Goal: Task Accomplishment & Management: Manage account settings

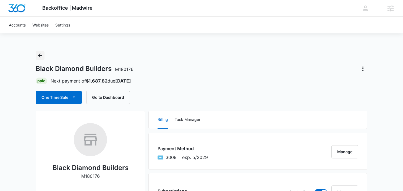
click at [41, 55] on icon "Back" at bounding box center [40, 55] width 7 height 7
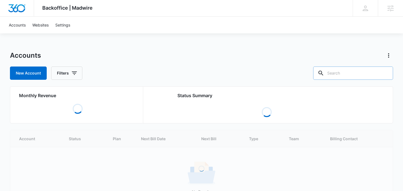
click at [350, 74] on input "text" at bounding box center [353, 73] width 80 height 13
click at [364, 76] on input "scrappy bins" at bounding box center [349, 73] width 88 height 13
click at [364, 74] on input "scrappy bins" at bounding box center [349, 73] width 88 height 13
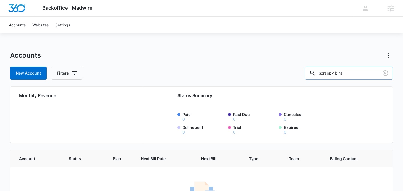
click at [364, 75] on input "scrappy bins" at bounding box center [349, 73] width 88 height 13
type input "scrappy"
click at [386, 72] on icon "Clear" at bounding box center [385, 73] width 7 height 7
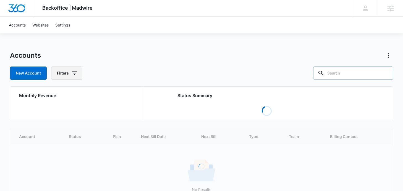
click at [70, 74] on button "Filters" at bounding box center [66, 73] width 31 height 13
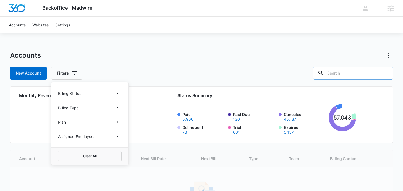
click at [75, 138] on p "Assigned Employees" at bounding box center [76, 137] width 37 height 6
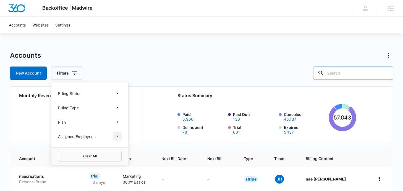
click at [117, 136] on icon "Show Assigned Employees filters" at bounding box center [117, 136] width 1 height 3
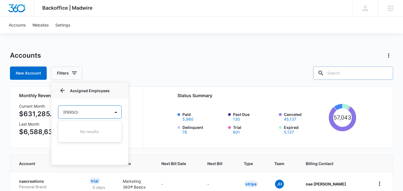
click at [120, 43] on div at bounding box center [201, 95] width 403 height 191
type input "jacob g"
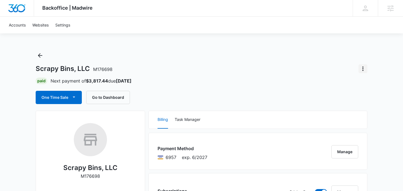
click at [362, 66] on icon "Actions" at bounding box center [363, 68] width 7 height 7
click at [275, 97] on div "One Time Sale Go to Dashboard" at bounding box center [202, 97] width 332 height 13
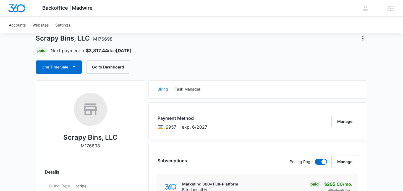
scroll to position [31, 0]
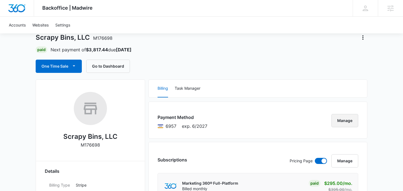
click at [342, 120] on button "Manage" at bounding box center [344, 120] width 27 height 13
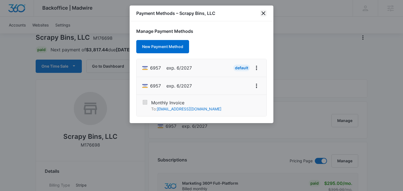
click at [263, 14] on icon "close" at bounding box center [263, 13] width 7 height 7
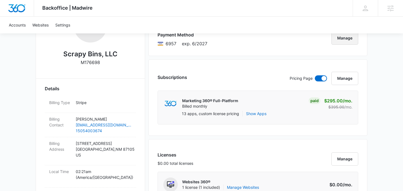
scroll to position [113, 0]
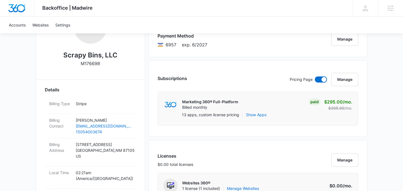
click at [335, 86] on div "Subscriptions Pricing Page Manage" at bounding box center [258, 82] width 201 height 19
click at [342, 79] on button "Manage" at bounding box center [344, 79] width 27 height 13
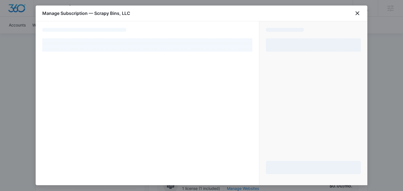
select select "pm_1S5Bd7A4n8RTgNjUHzSr4ZeT"
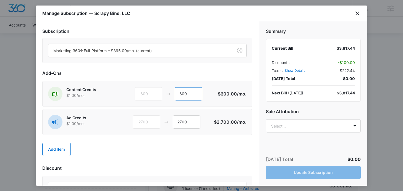
click at [185, 95] on input "600" at bounding box center [189, 93] width 28 height 13
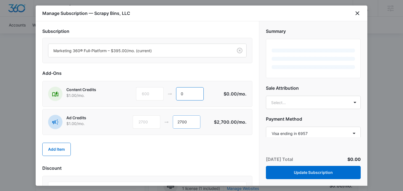
type input "0"
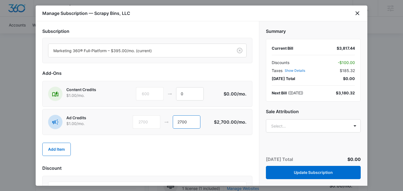
click at [185, 123] on input "2700" at bounding box center [187, 122] width 28 height 13
type input "20"
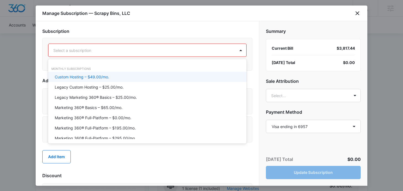
click at [199, 46] on div "Select a subscription" at bounding box center [141, 50] width 187 height 12
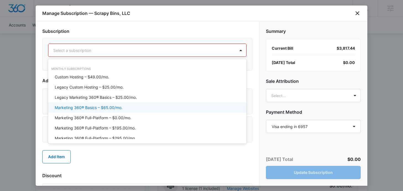
click at [109, 111] on p "Marketing 360® Basics – $65.00/mo." at bounding box center [89, 108] width 68 height 6
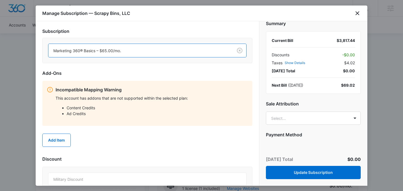
scroll to position [0, 0]
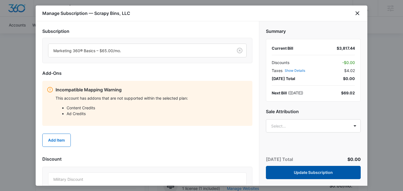
click at [299, 170] on button "Update Subscription" at bounding box center [313, 172] width 95 height 13
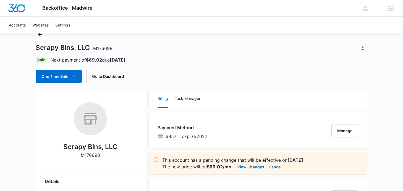
scroll to position [19, 0]
